Goal: Transaction & Acquisition: Obtain resource

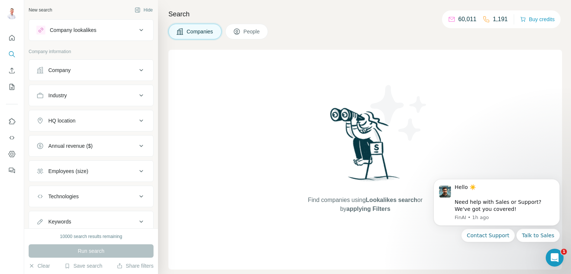
click at [108, 119] on div "HQ location" at bounding box center [86, 120] width 100 height 7
click at [71, 139] on input "text" at bounding box center [90, 139] width 109 height 13
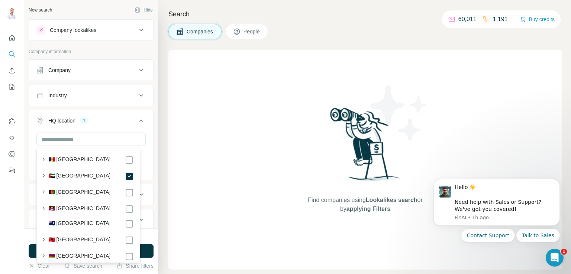
click at [151, 104] on div "New search Hide Company lookalikes Company information Company Industry HQ loca…" at bounding box center [91, 114] width 134 height 228
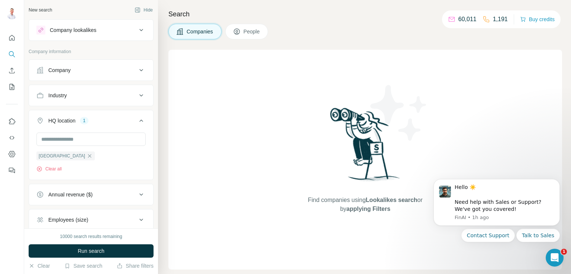
click at [137, 93] on icon at bounding box center [141, 95] width 9 height 9
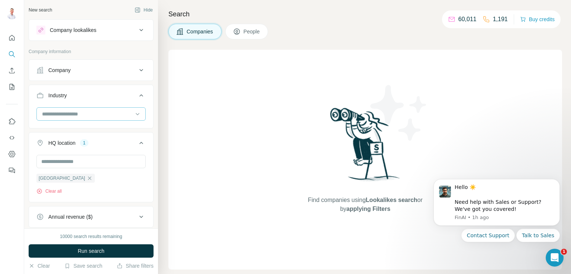
click at [98, 110] on input at bounding box center [87, 114] width 92 height 8
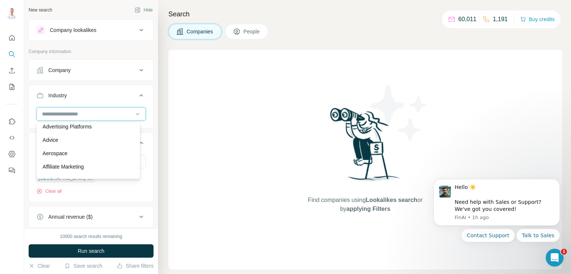
scroll to position [111, 0]
click at [76, 152] on div "Aerospace" at bounding box center [88, 152] width 91 height 7
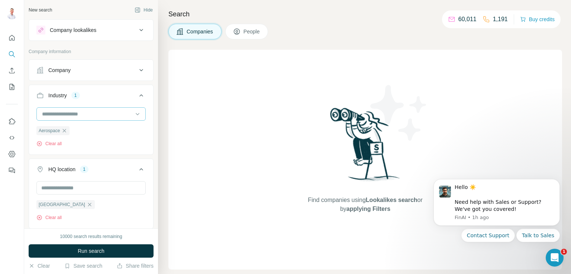
click at [117, 115] on input at bounding box center [87, 114] width 92 height 8
click at [151, 88] on div "New search Hide Company lookalikes Company information Company Industry 1 Aeros…" at bounding box center [91, 114] width 134 height 228
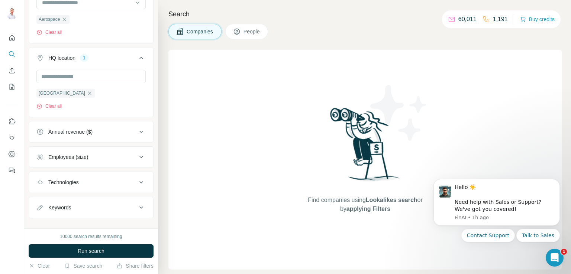
scroll to position [121, 0]
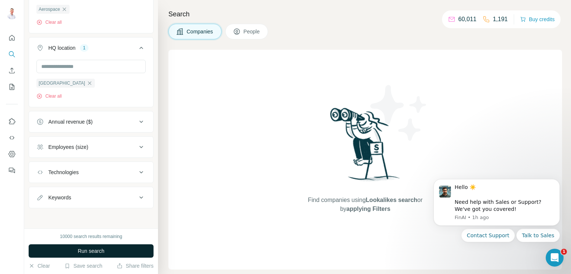
click at [88, 252] on span "Run search" at bounding box center [91, 250] width 27 height 7
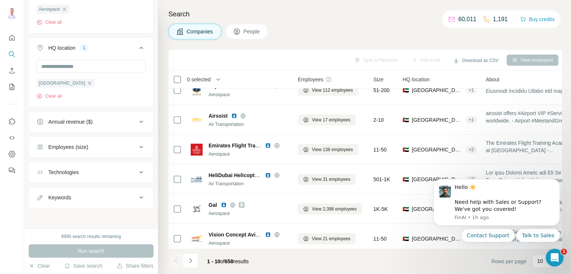
scroll to position [140, 0]
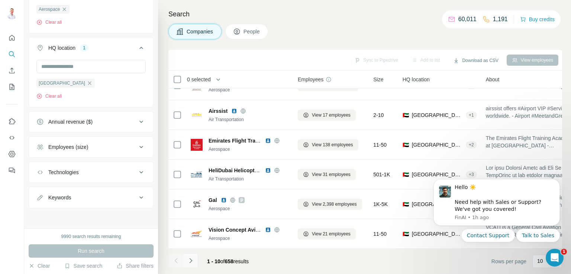
click at [192, 262] on icon "Navigate to next page" at bounding box center [190, 260] width 7 height 7
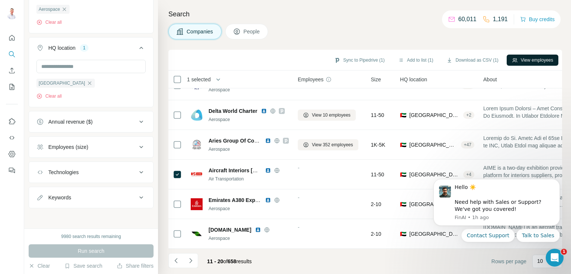
click at [538, 59] on button "View employees" at bounding box center [532, 60] width 52 height 11
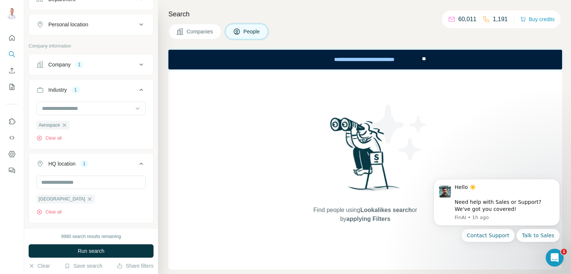
click at [256, 29] on span "People" at bounding box center [251, 31] width 17 height 7
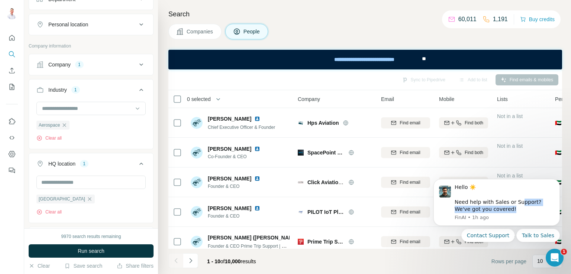
drag, startPoint x: 519, startPoint y: 206, endPoint x: 474, endPoint y: 172, distance: 57.1
click at [422, 210] on html "Hello ☀️ ​ Need help with Sales or Support? We've got you covered! FinAI • 1h a…" at bounding box center [496, 220] width 149 height 100
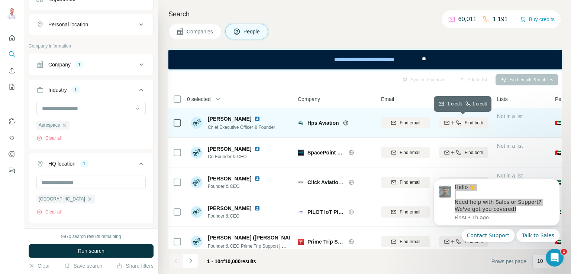
click at [473, 124] on span "Find both" at bounding box center [473, 123] width 19 height 7
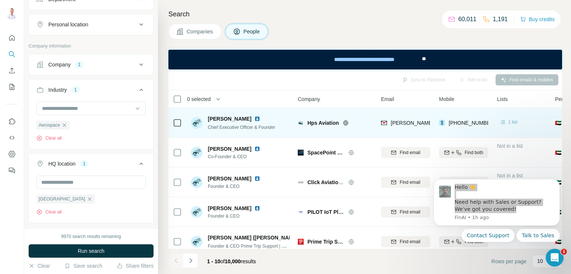
click at [511, 122] on span "1 list" at bounding box center [512, 122] width 9 height 7
click at [514, 122] on span "1 list" at bounding box center [512, 122] width 9 height 7
click at [511, 122] on span "1 list" at bounding box center [512, 122] width 9 height 7
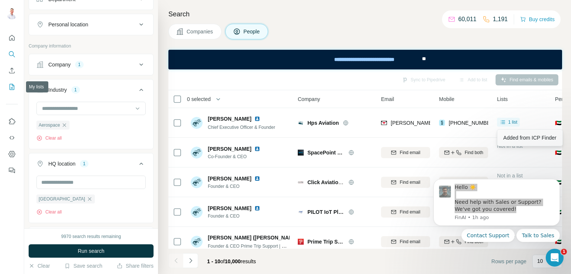
click at [12, 88] on icon "My lists" at bounding box center [13, 86] width 4 height 5
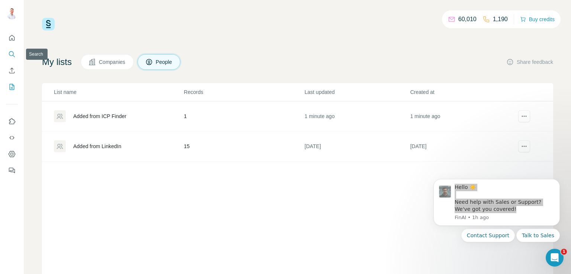
click at [10, 55] on icon "Search" at bounding box center [11, 53] width 5 height 5
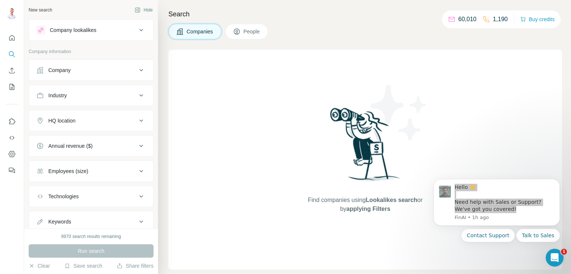
click at [248, 30] on span "People" at bounding box center [251, 31] width 17 height 7
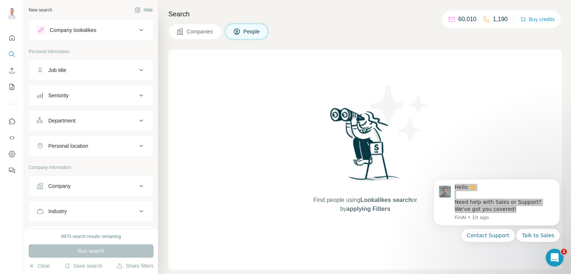
click at [360, 34] on div "Companies People" at bounding box center [364, 32] width 393 height 16
click at [104, 120] on div "Department" at bounding box center [86, 120] width 100 height 7
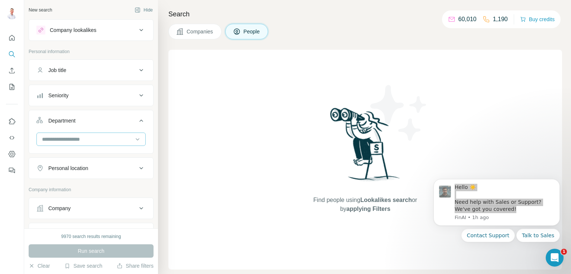
click at [93, 139] on input at bounding box center [87, 139] width 92 height 8
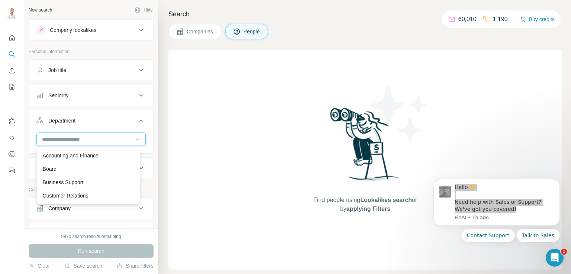
click at [100, 138] on input at bounding box center [87, 139] width 92 height 8
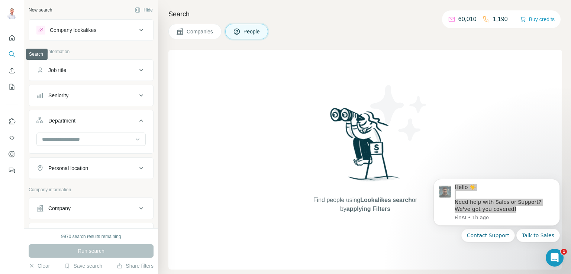
click at [12, 54] on icon "Search" at bounding box center [11, 54] width 7 height 7
click at [123, 30] on div "Company lookalikes" at bounding box center [86, 30] width 100 height 9
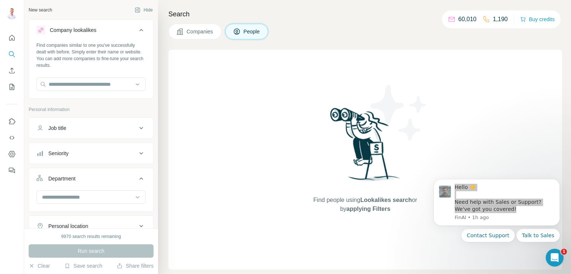
click at [123, 30] on div "Company lookalikes" at bounding box center [86, 30] width 100 height 9
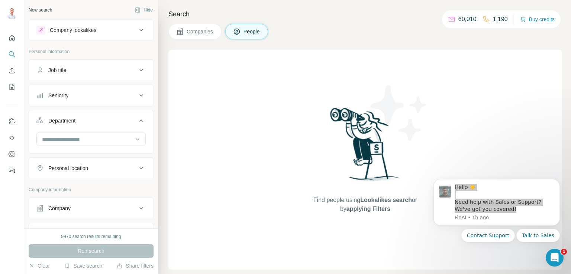
click at [206, 36] on button "Companies" at bounding box center [194, 32] width 53 height 16
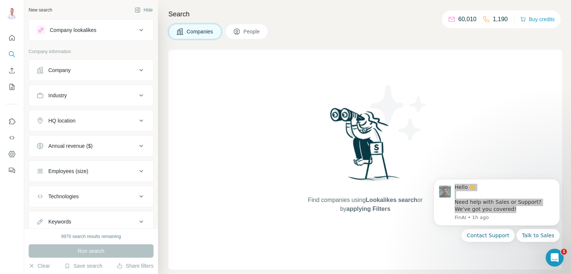
click at [117, 98] on div "Industry" at bounding box center [86, 95] width 100 height 7
click at [107, 113] on input at bounding box center [87, 114] width 92 height 8
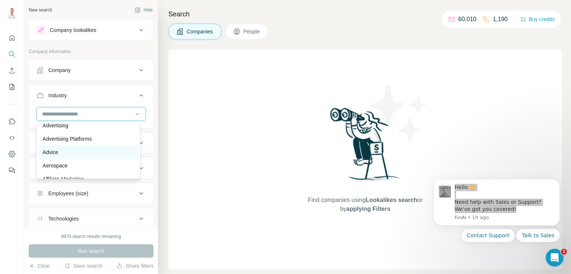
scroll to position [111, 0]
click at [88, 151] on div "Aerospace" at bounding box center [88, 152] width 91 height 7
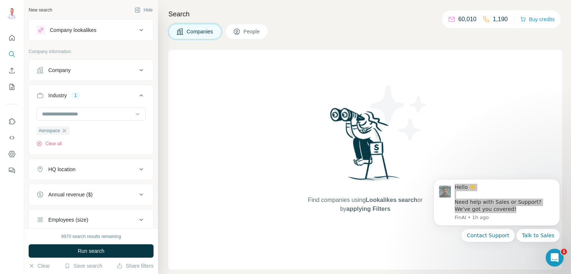
click at [137, 168] on icon at bounding box center [141, 169] width 9 height 9
click at [101, 186] on input "text" at bounding box center [90, 187] width 109 height 13
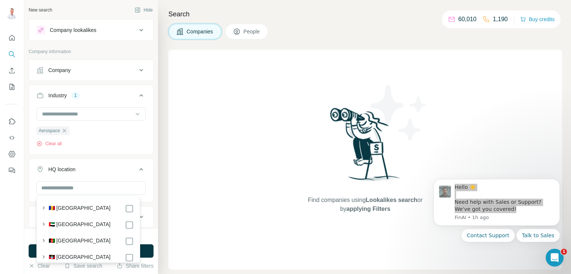
click at [95, 228] on label "🇦🇪 United Arab Emirates" at bounding box center [80, 225] width 62 height 9
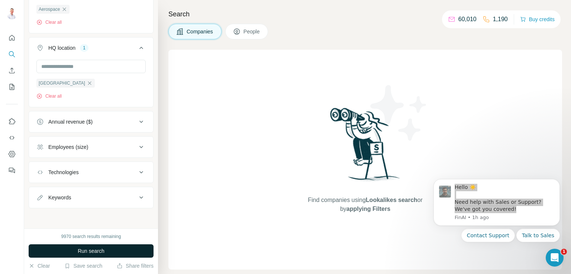
click at [101, 247] on span "Run search" at bounding box center [91, 250] width 27 height 7
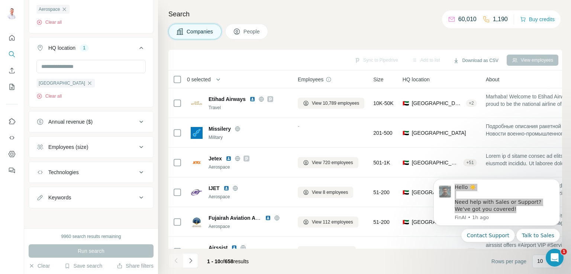
click at [257, 32] on span "People" at bounding box center [251, 31] width 17 height 7
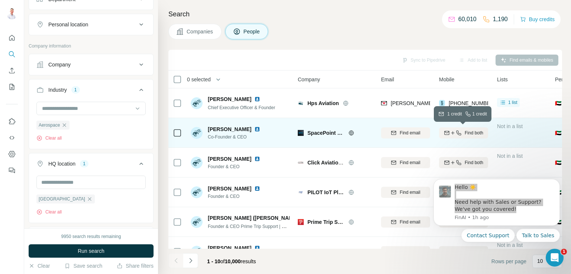
click at [465, 132] on span "Find both" at bounding box center [473, 133] width 19 height 7
click at [505, 132] on icon at bounding box center [502, 132] width 7 height 7
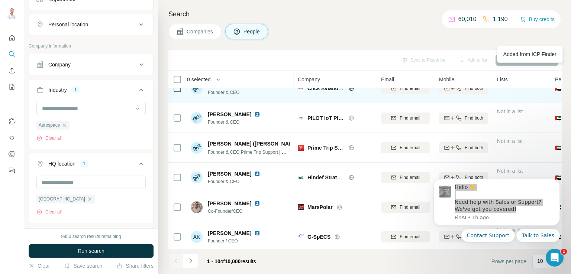
scroll to position [111, 0]
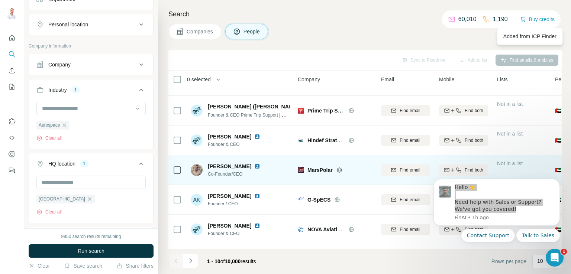
click at [469, 169] on span "Find both" at bounding box center [473, 170] width 19 height 7
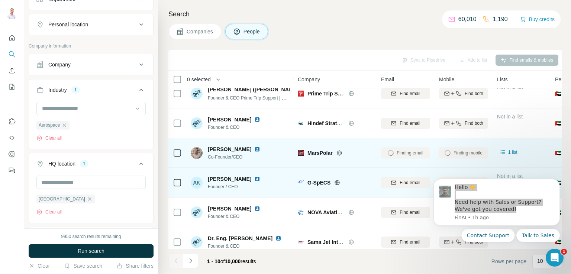
scroll to position [140, 0]
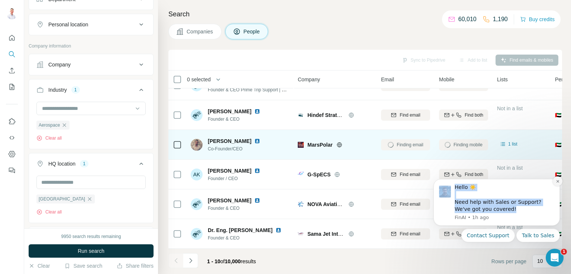
click at [558, 181] on icon "Dismiss notification" at bounding box center [557, 181] width 3 height 3
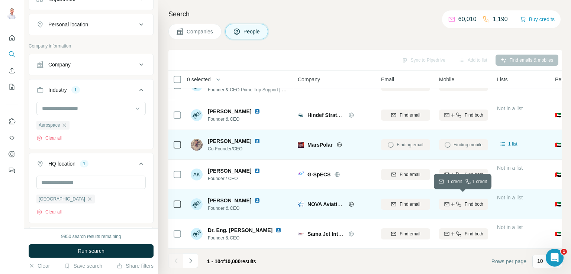
click at [457, 201] on icon "button" at bounding box center [458, 204] width 6 height 6
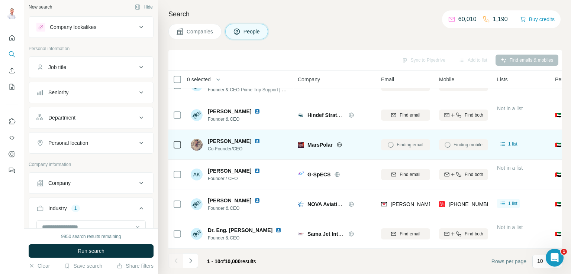
scroll to position [0, 0]
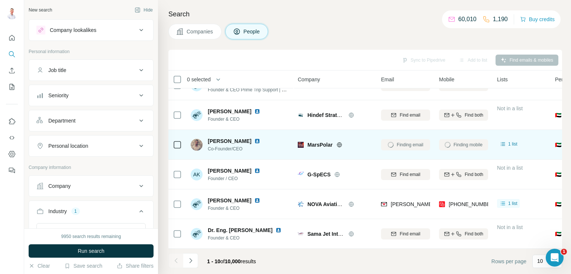
click at [110, 97] on div "Seniority" at bounding box center [86, 95] width 100 height 7
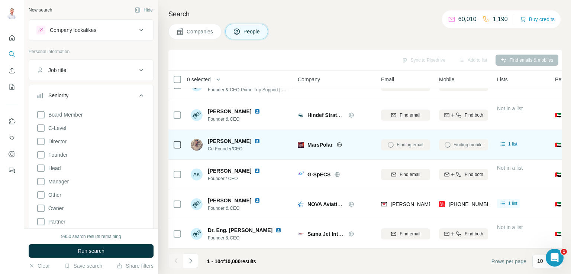
click at [41, 143] on icon at bounding box center [40, 141] width 9 height 9
click at [39, 182] on icon at bounding box center [40, 181] width 9 height 9
click at [39, 168] on icon at bounding box center [40, 168] width 9 height 9
click at [98, 253] on span "Run search" at bounding box center [91, 250] width 27 height 7
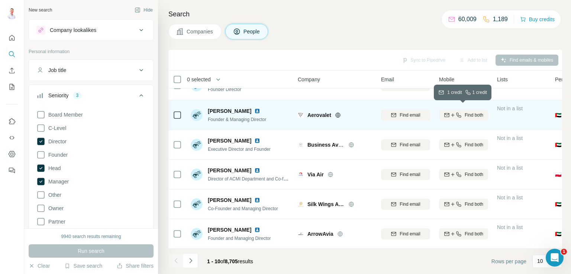
click at [465, 113] on span "Find both" at bounding box center [473, 115] width 19 height 7
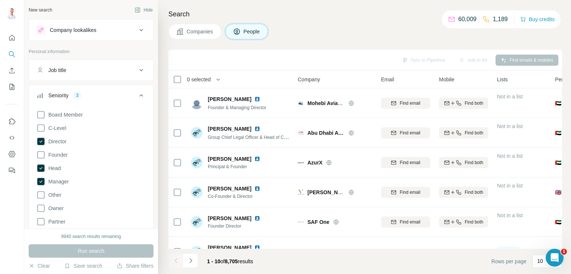
scroll to position [111, 0]
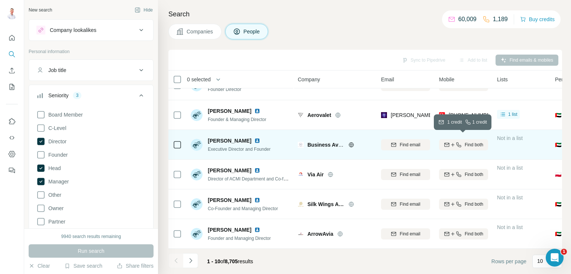
click at [459, 142] on icon "button" at bounding box center [458, 145] width 6 height 6
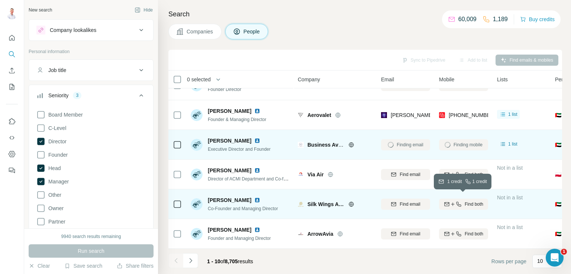
click at [461, 201] on div "Find both" at bounding box center [463, 204] width 49 height 7
click at [189, 263] on icon "Navigate to next page" at bounding box center [190, 260] width 7 height 7
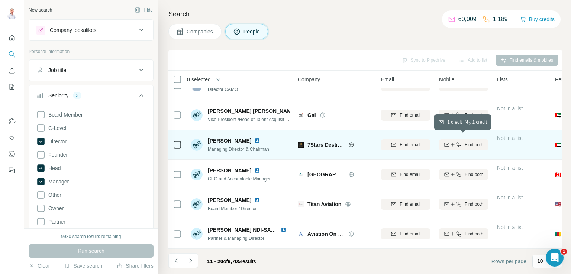
click at [473, 143] on span "Find both" at bounding box center [473, 145] width 19 height 7
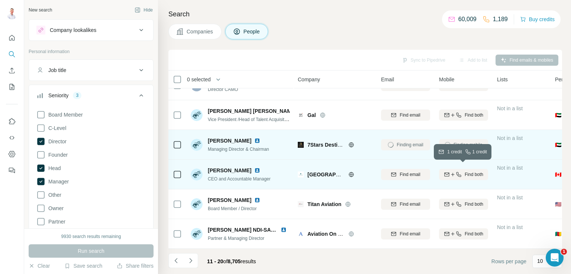
click at [465, 171] on span "Find both" at bounding box center [473, 174] width 19 height 7
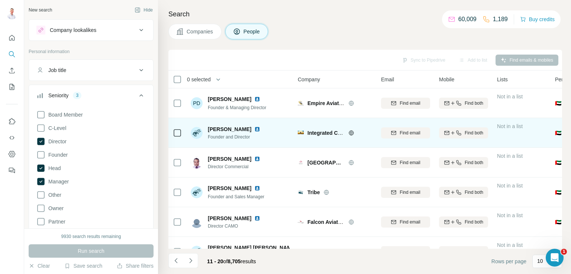
scroll to position [37, 0]
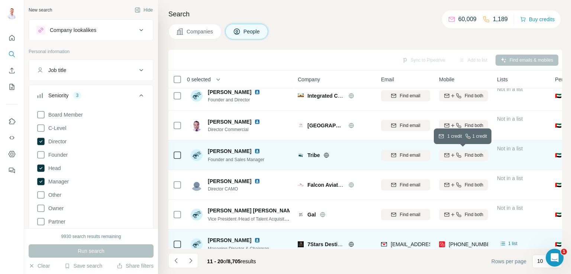
click at [466, 156] on span "Find both" at bounding box center [473, 155] width 19 height 7
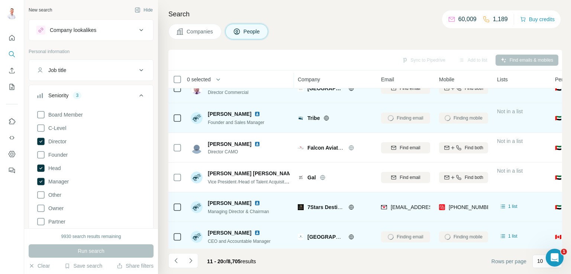
scroll to position [140, 0]
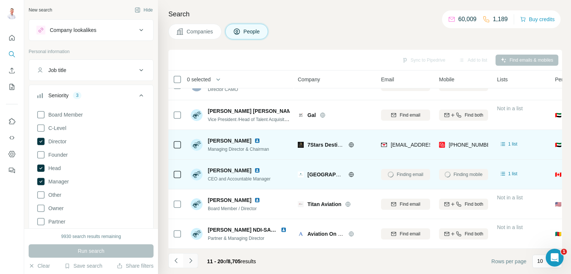
click at [190, 261] on icon "Navigate to next page" at bounding box center [190, 260] width 7 height 7
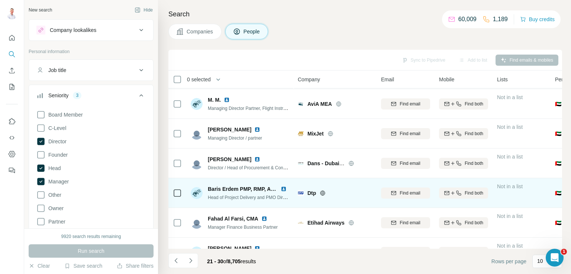
scroll to position [0, 0]
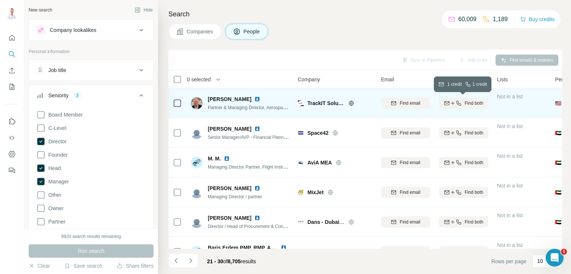
click at [467, 105] on span "Find both" at bounding box center [473, 103] width 19 height 7
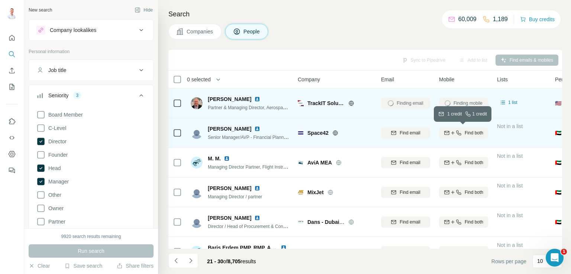
click at [470, 134] on span "Find both" at bounding box center [473, 133] width 19 height 7
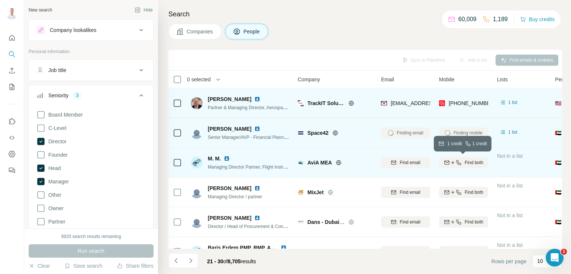
click at [467, 163] on span "Find both" at bounding box center [473, 162] width 19 height 7
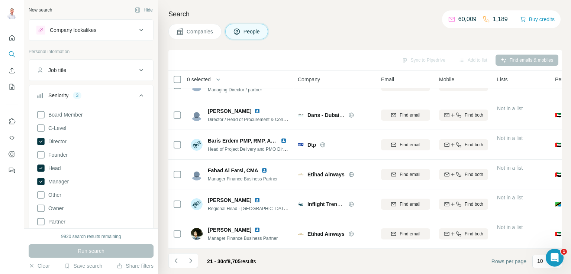
scroll to position [140, 0]
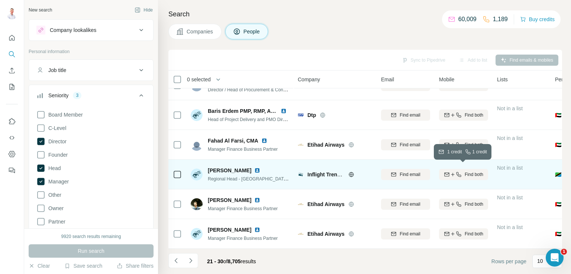
click at [466, 172] on span "Find both" at bounding box center [473, 174] width 19 height 7
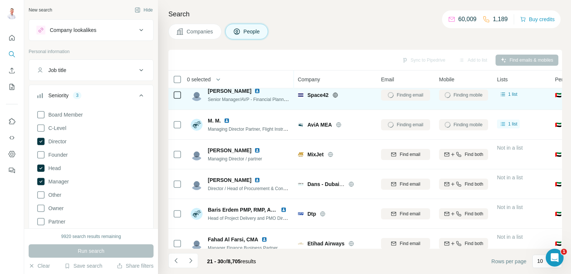
scroll to position [0, 0]
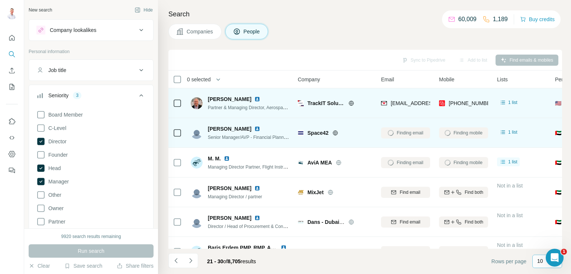
click at [541, 261] on p "10" at bounding box center [540, 260] width 6 height 7
click at [536, 260] on div "10" at bounding box center [547, 261] width 30 height 13
click at [544, 201] on p "60" at bounding box center [541, 201] width 6 height 7
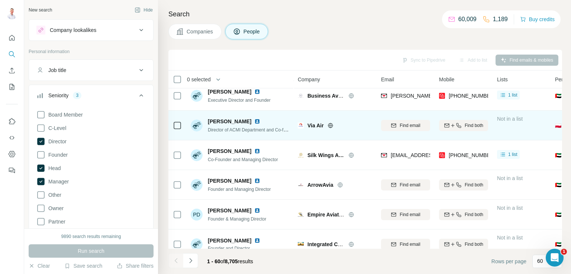
scroll to position [223, 0]
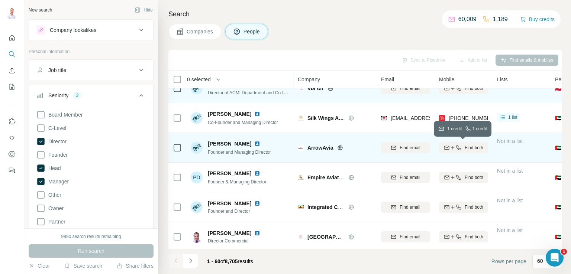
click at [473, 150] on span "Find both" at bounding box center [473, 148] width 19 height 7
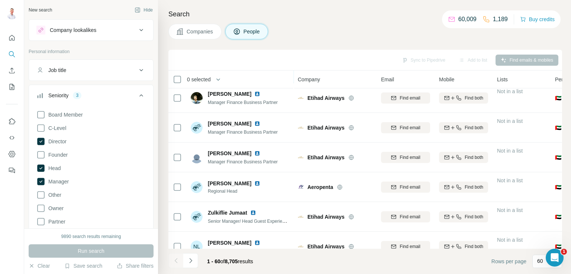
scroll to position [855, 0]
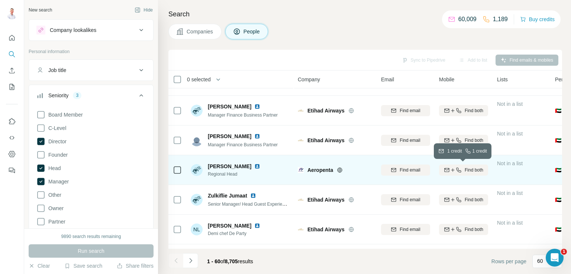
click at [463, 171] on div "Find both" at bounding box center [463, 170] width 49 height 7
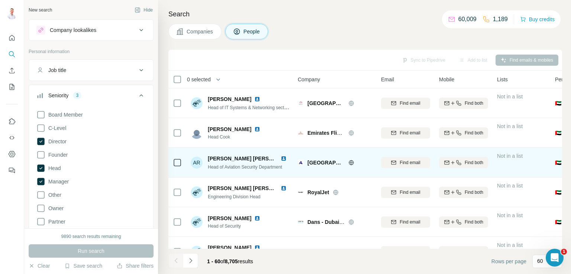
scroll to position [1375, 0]
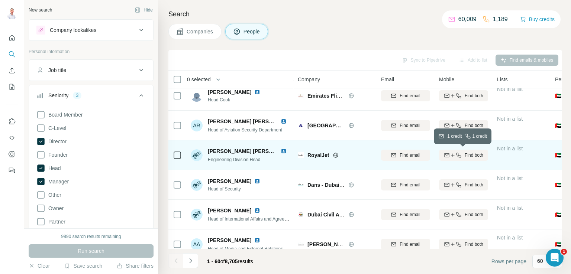
click at [469, 152] on span "Find both" at bounding box center [473, 155] width 19 height 7
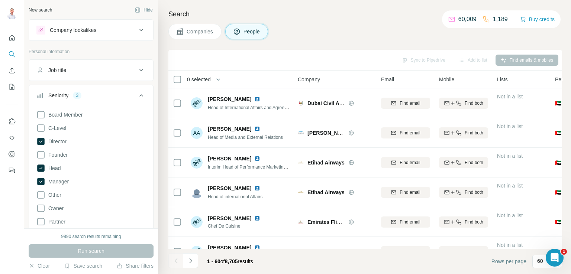
scroll to position [1627, 0]
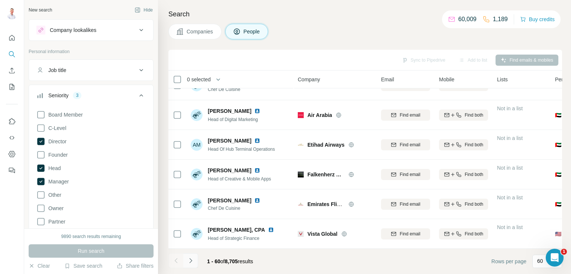
click at [192, 263] on icon "Navigate to next page" at bounding box center [190, 260] width 7 height 7
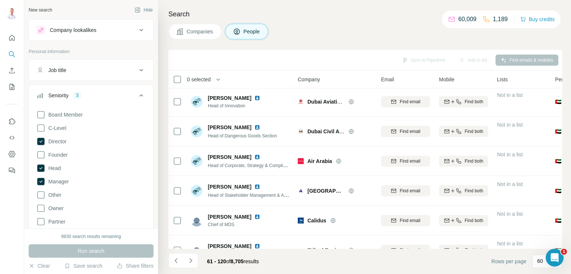
scroll to position [334, 0]
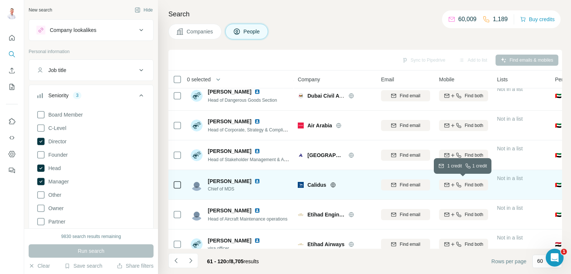
click at [464, 185] on span "Find both" at bounding box center [473, 185] width 19 height 7
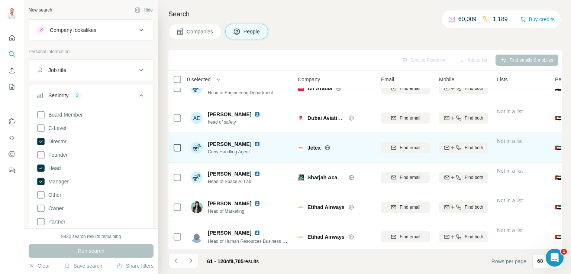
scroll to position [557, 0]
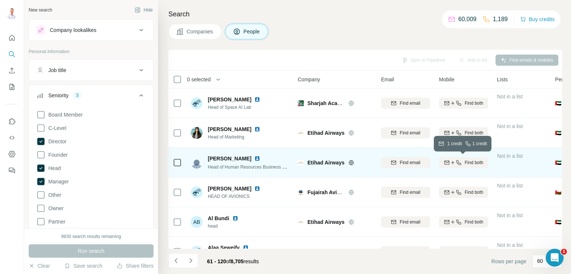
click at [471, 163] on span "Find both" at bounding box center [473, 162] width 19 height 7
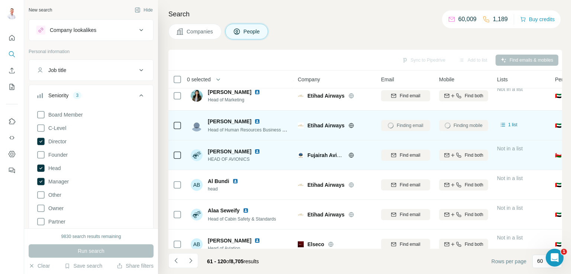
scroll to position [669, 0]
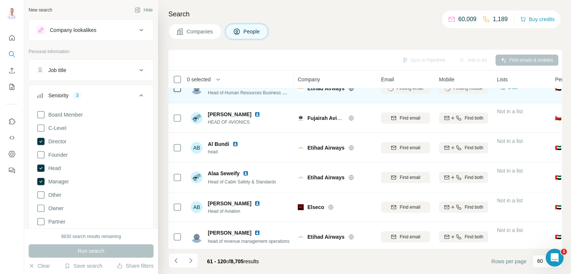
click at [137, 96] on icon at bounding box center [141, 95] width 9 height 9
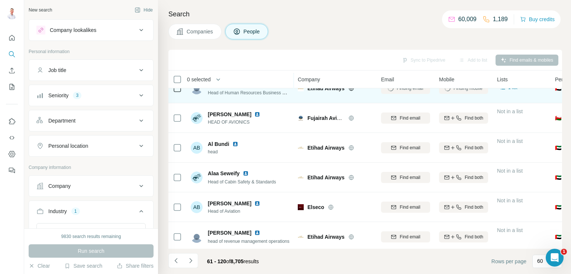
click at [139, 69] on icon at bounding box center [141, 70] width 4 height 2
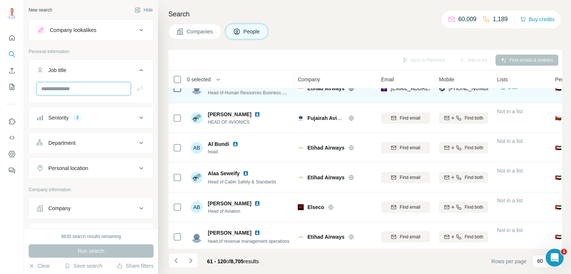
click at [98, 88] on input "text" at bounding box center [83, 88] width 94 height 13
click at [68, 88] on input "text" at bounding box center [83, 88] width 94 height 13
click at [137, 140] on icon at bounding box center [141, 143] width 9 height 9
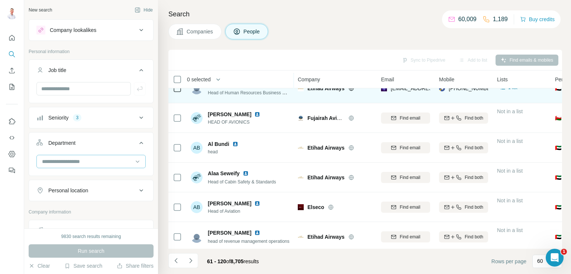
click at [94, 160] on input at bounding box center [87, 162] width 92 height 8
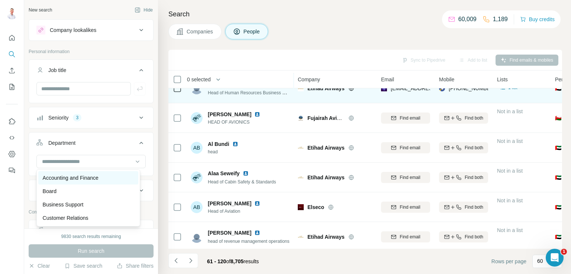
click at [86, 176] on p "Accounting and Finance" at bounding box center [71, 177] width 56 height 7
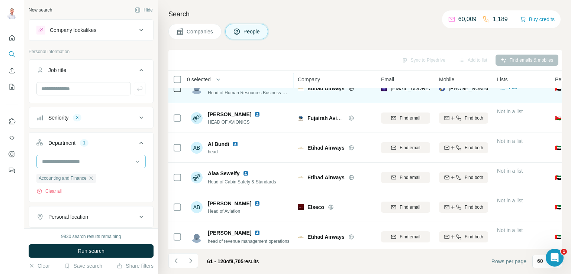
click at [128, 158] on div at bounding box center [90, 161] width 109 height 13
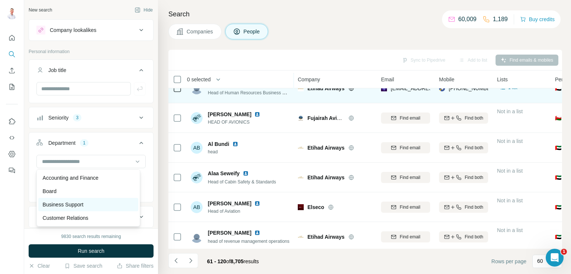
click at [82, 202] on p "Business Support" at bounding box center [63, 204] width 41 height 7
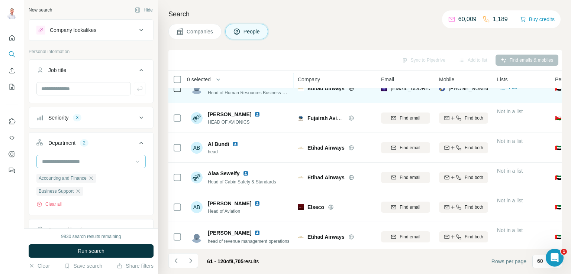
click at [134, 159] on icon at bounding box center [137, 161] width 7 height 7
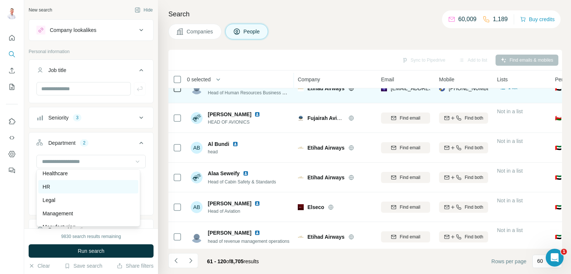
click at [74, 184] on div "HR" at bounding box center [88, 186] width 91 height 7
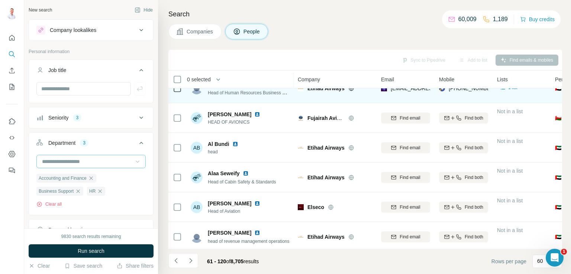
click at [112, 158] on input at bounding box center [87, 162] width 92 height 8
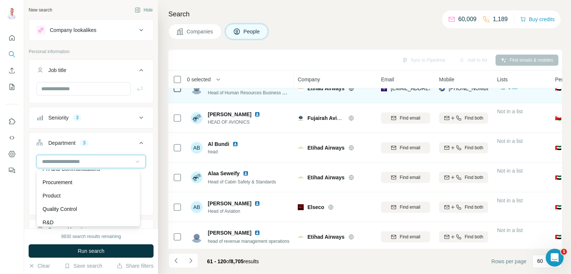
scroll to position [186, 0]
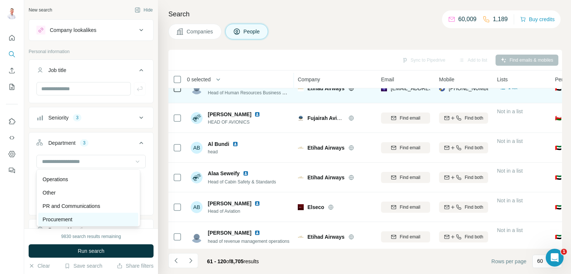
click at [71, 219] on p "Procurement" at bounding box center [58, 219] width 30 height 7
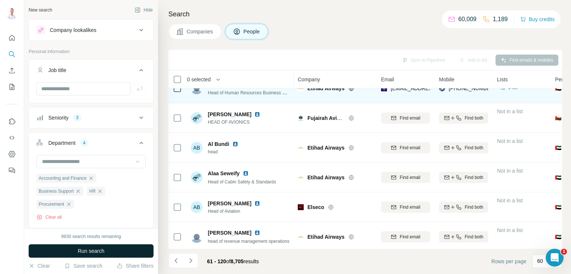
click at [94, 250] on span "Run search" at bounding box center [91, 250] width 27 height 7
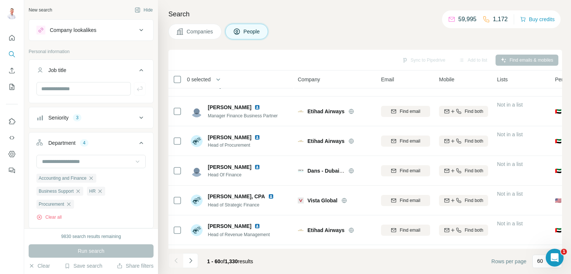
scroll to position [669, 0]
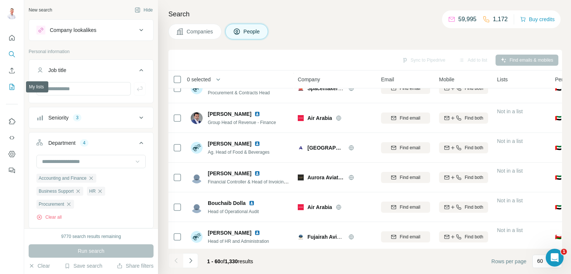
click at [12, 90] on icon "My lists" at bounding box center [11, 86] width 7 height 7
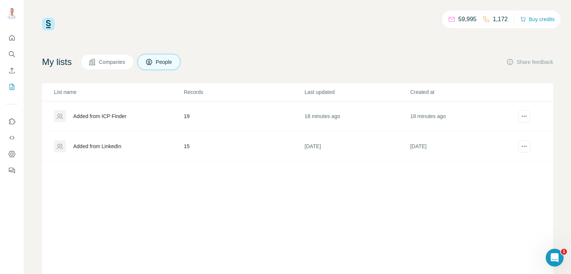
drag, startPoint x: 117, startPoint y: 171, endPoint x: 152, endPoint y: 207, distance: 49.7
click at [152, 207] on div "List name Records Last updated Created at Added from ICP Finder 19 18 minutes a…" at bounding box center [297, 183] width 511 height 201
click at [13, 152] on icon "Dashboard" at bounding box center [12, 154] width 7 height 6
click at [486, 85] on th "Created at" at bounding box center [462, 92] width 106 height 18
click at [109, 62] on span "Companies" at bounding box center [112, 61] width 27 height 7
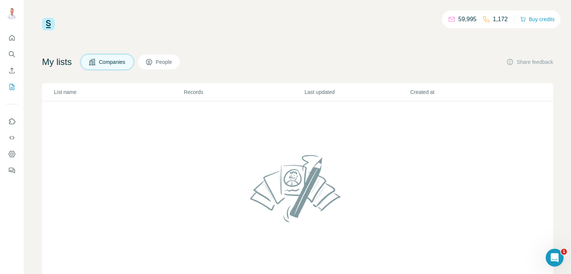
click at [173, 64] on span "People" at bounding box center [164, 61] width 17 height 7
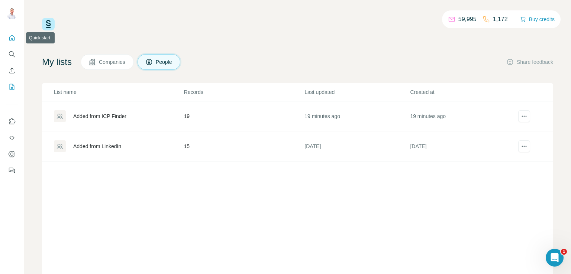
click at [11, 36] on icon "Quick start" at bounding box center [11, 37] width 7 height 7
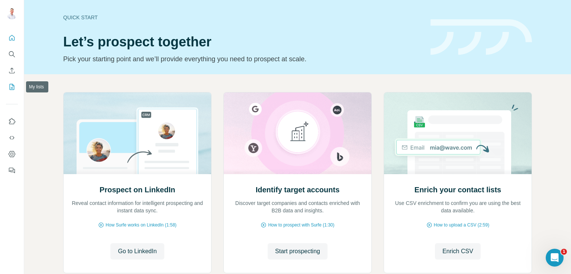
click at [14, 88] on icon "My lists" at bounding box center [11, 86] width 7 height 7
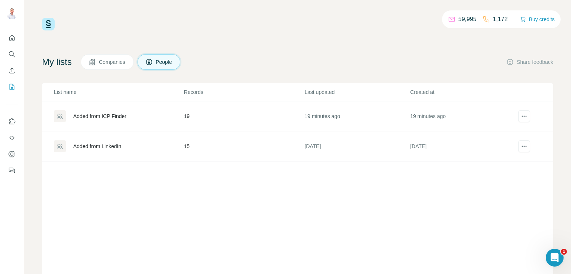
drag, startPoint x: 230, startPoint y: 178, endPoint x: 207, endPoint y: 179, distance: 23.8
click at [210, 180] on div "List name Records Last updated Created at Added from ICP Finder 19 19 minutes a…" at bounding box center [297, 183] width 511 height 201
drag, startPoint x: 12, startPoint y: 87, endPoint x: 229, endPoint y: 185, distance: 238.5
click at [240, 198] on div "List name Records Last updated Created at Added from ICP Finder 19 19 minutes a…" at bounding box center [297, 183] width 511 height 201
drag, startPoint x: 220, startPoint y: 177, endPoint x: 201, endPoint y: 178, distance: 19.0
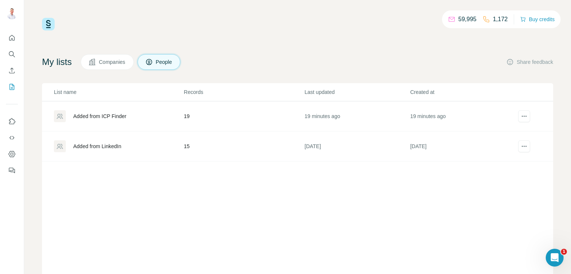
click at [201, 178] on div "List name Records Last updated Created at Added from ICP Finder 19 19 minutes a…" at bounding box center [297, 183] width 511 height 201
click at [520, 119] on icon "actions" at bounding box center [523, 116] width 7 height 7
click at [233, 214] on div "List name Records Last updated Created at Added from ICP Finder 19 19 minutes a…" at bounding box center [297, 183] width 511 height 201
click at [10, 39] on icon "Quick start" at bounding box center [11, 37] width 7 height 7
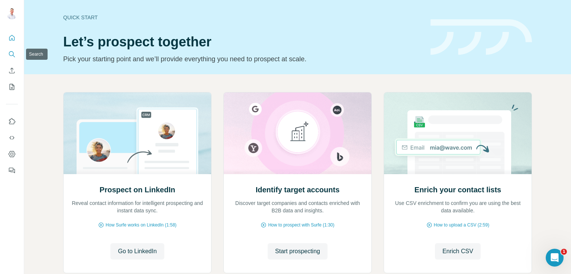
click at [13, 53] on icon "Search" at bounding box center [11, 54] width 7 height 7
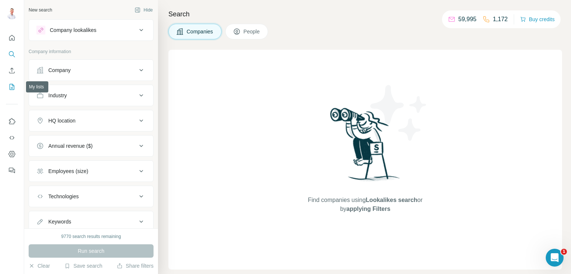
click at [11, 85] on icon "My lists" at bounding box center [11, 86] width 7 height 7
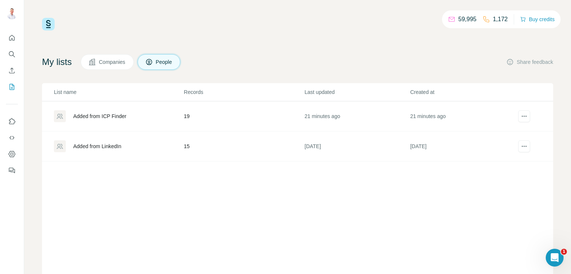
click at [171, 64] on span "People" at bounding box center [164, 61] width 17 height 7
drag, startPoint x: 171, startPoint y: 64, endPoint x: 263, endPoint y: 46, distance: 93.4
click at [263, 46] on div "59,995 1,172 Buy credits My lists Companies People Share feedback List name Rec…" at bounding box center [297, 151] width 511 height 266
click at [10, 155] on icon "Dashboard" at bounding box center [11, 153] width 7 height 7
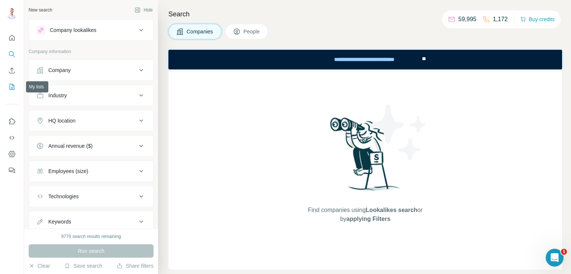
click at [14, 90] on icon "My lists" at bounding box center [12, 87] width 5 height 6
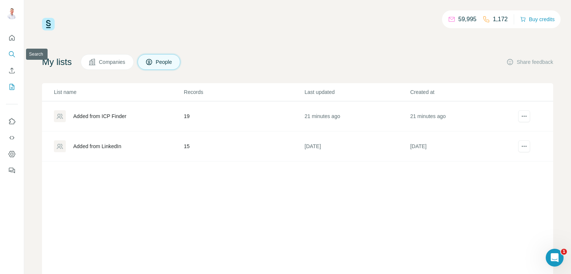
click at [12, 55] on icon "Search" at bounding box center [11, 53] width 5 height 5
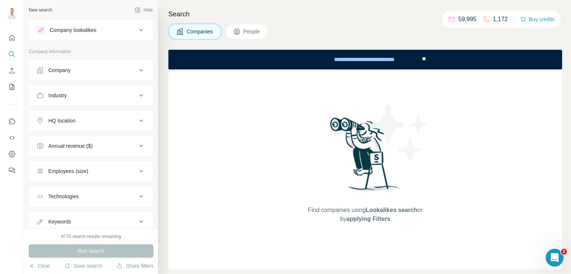
click at [118, 71] on div "Company" at bounding box center [86, 70] width 100 height 7
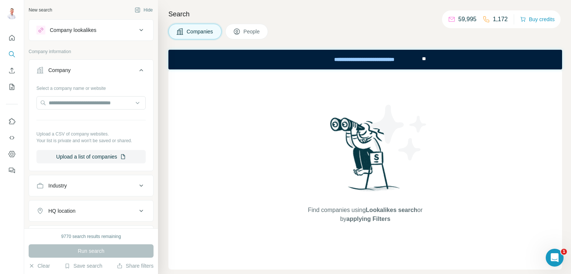
click at [118, 71] on div "Company" at bounding box center [86, 70] width 100 height 7
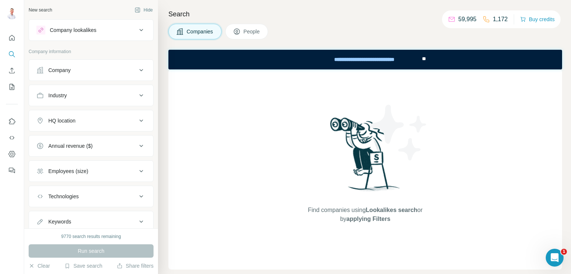
click at [102, 119] on div "HQ location" at bounding box center [86, 120] width 100 height 7
click at [74, 140] on input "text" at bounding box center [90, 139] width 109 height 13
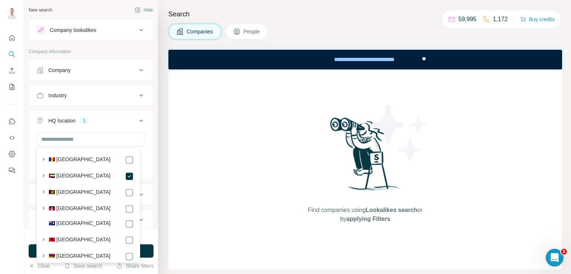
click at [126, 99] on button "Industry" at bounding box center [91, 96] width 124 height 18
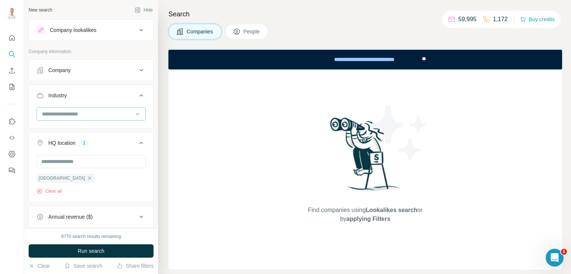
click at [99, 109] on div at bounding box center [87, 114] width 92 height 13
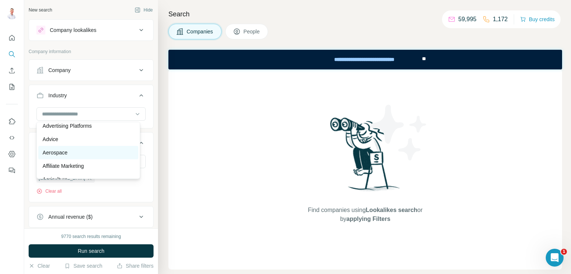
click at [72, 152] on div "Aerospace" at bounding box center [88, 152] width 91 height 7
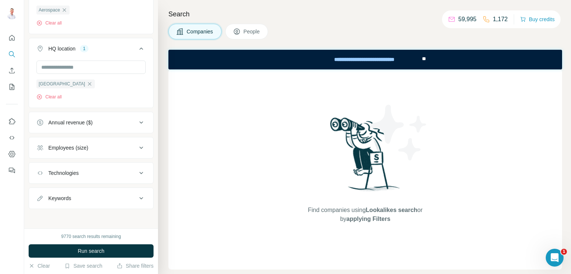
scroll to position [121, 0]
click at [88, 252] on span "Run search" at bounding box center [91, 250] width 27 height 7
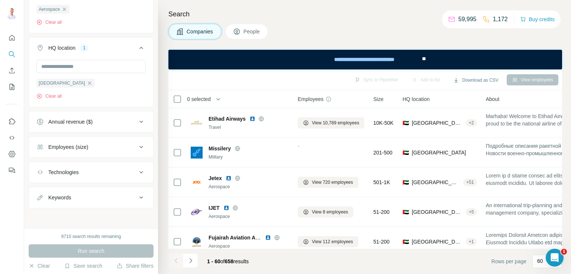
scroll to position [0, 0]
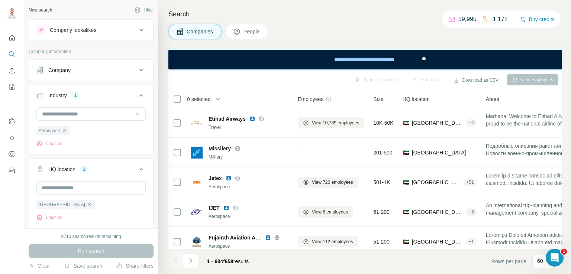
click at [255, 29] on span "People" at bounding box center [251, 31] width 17 height 7
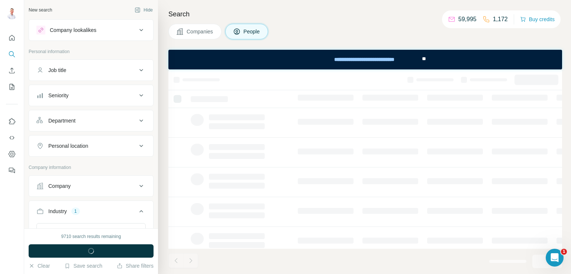
click at [91, 118] on div "Department" at bounding box center [86, 120] width 100 height 7
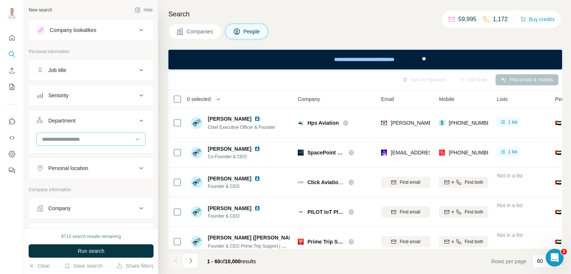
click at [85, 139] on input at bounding box center [87, 139] width 92 height 8
click at [86, 137] on input at bounding box center [87, 139] width 92 height 8
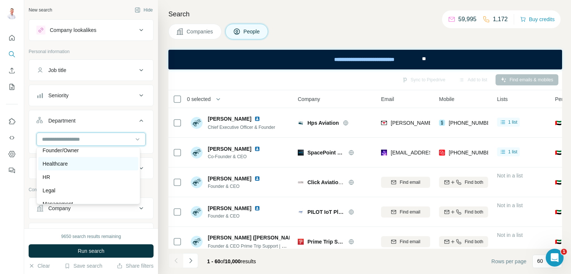
scroll to position [111, 0]
click at [51, 164] on div "HR" at bounding box center [88, 164] width 91 height 7
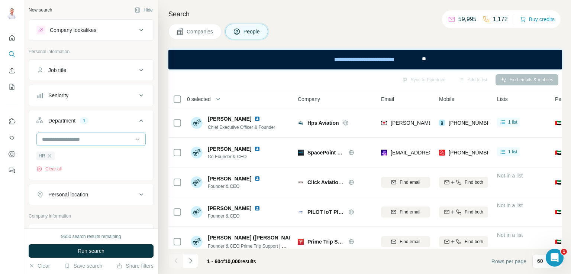
click at [117, 142] on input at bounding box center [87, 139] width 92 height 8
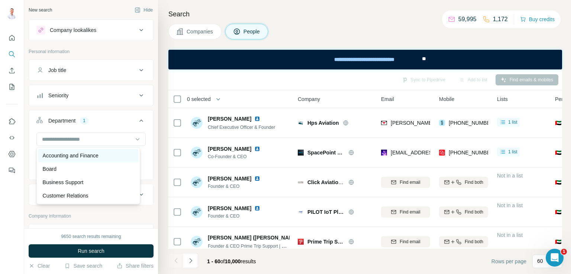
click at [79, 156] on p "Accounting and Finance" at bounding box center [71, 155] width 56 height 7
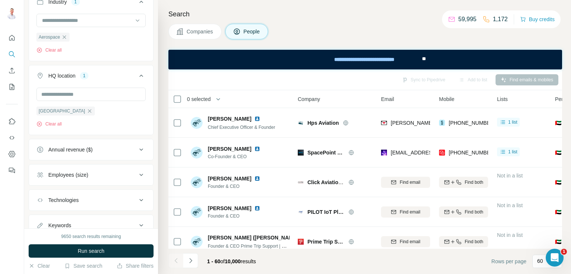
scroll to position [260, 0]
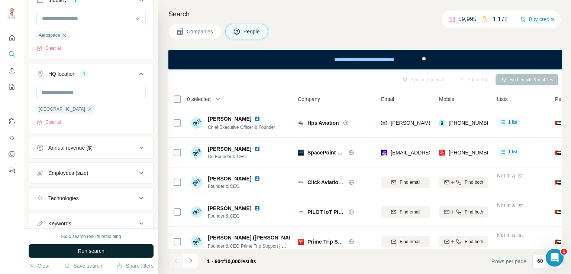
click at [83, 250] on span "Run search" at bounding box center [91, 250] width 27 height 7
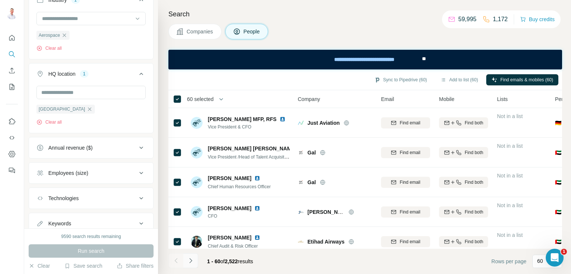
click at [192, 263] on icon "Navigate to next page" at bounding box center [190, 260] width 7 height 7
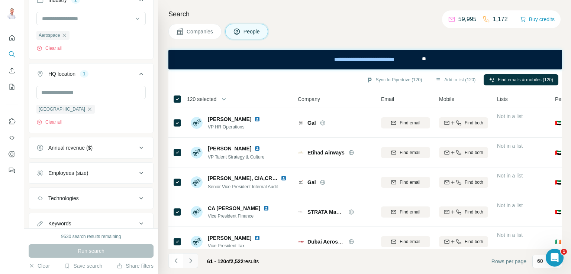
click at [194, 260] on button "Navigate to next page" at bounding box center [190, 260] width 15 height 15
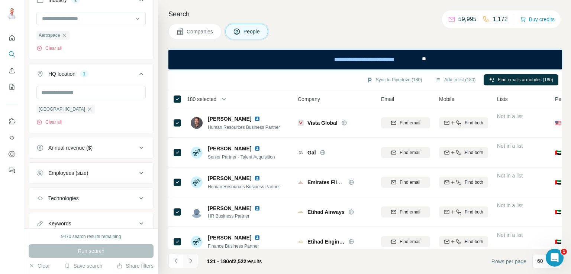
click at [191, 260] on icon "Navigate to next page" at bounding box center [190, 260] width 7 height 7
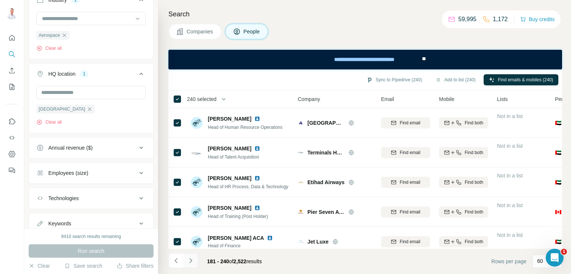
click at [190, 259] on icon "Navigate to next page" at bounding box center [190, 260] width 7 height 7
click at [193, 262] on icon "Navigate to next page" at bounding box center [190, 260] width 7 height 7
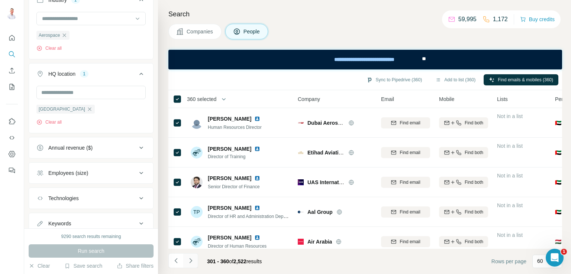
click at [190, 263] on icon "Navigate to next page" at bounding box center [190, 260] width 7 height 7
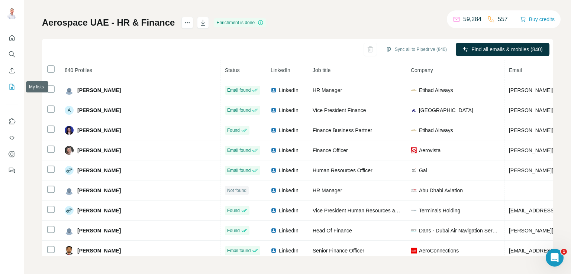
click at [10, 87] on icon "My lists" at bounding box center [12, 87] width 5 height 6
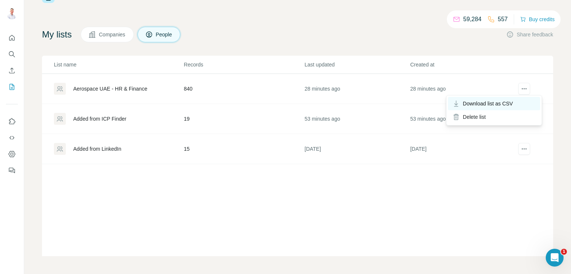
click at [495, 103] on span "Download list as CSV" at bounding box center [488, 103] width 50 height 7
